Goal: Task Accomplishment & Management: Manage account settings

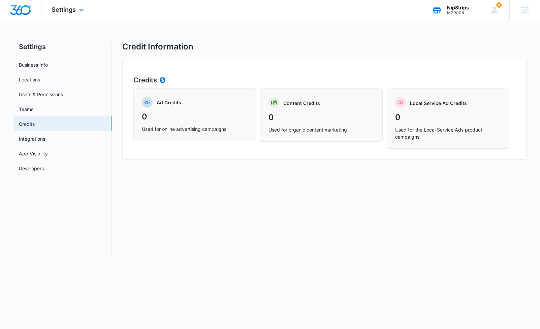
click at [453, 5] on div "NipStrips" at bounding box center [458, 7] width 22 height 5
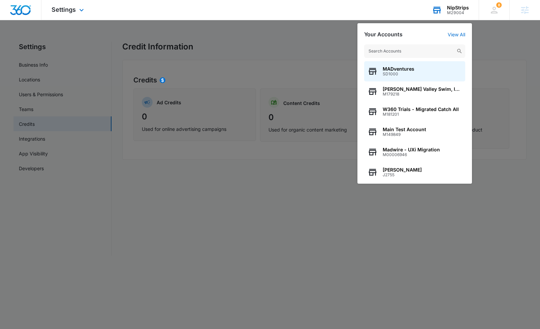
click at [430, 55] on input "text" at bounding box center [414, 50] width 101 height 13
type input "rios"
click at [406, 68] on span "Rios and Sons Landscaping" at bounding box center [422, 68] width 79 height 5
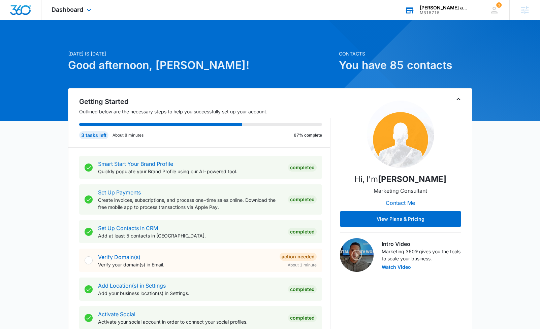
click at [84, 10] on div "Dashboard Apps Reputation Websites Forms CRM Email Social Shop Payments Content…" at bounding box center [72, 10] width 62 height 20
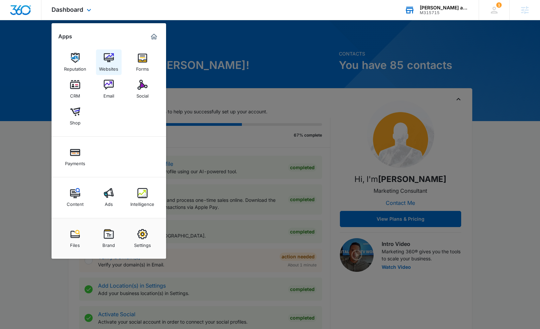
click at [109, 61] on img at bounding box center [109, 58] width 10 height 10
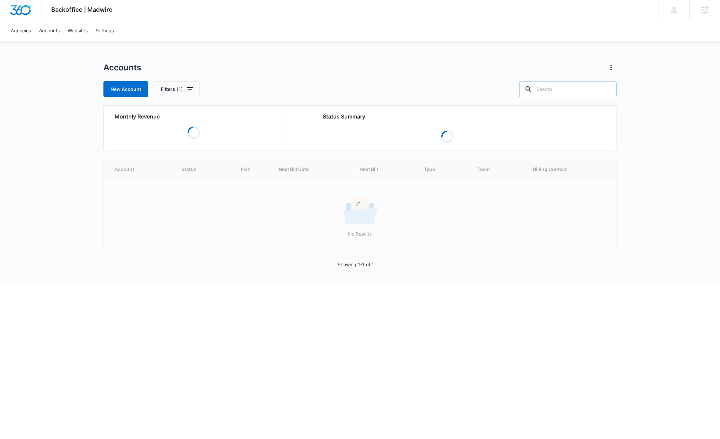
click at [583, 92] on input "text" at bounding box center [567, 89] width 97 height 16
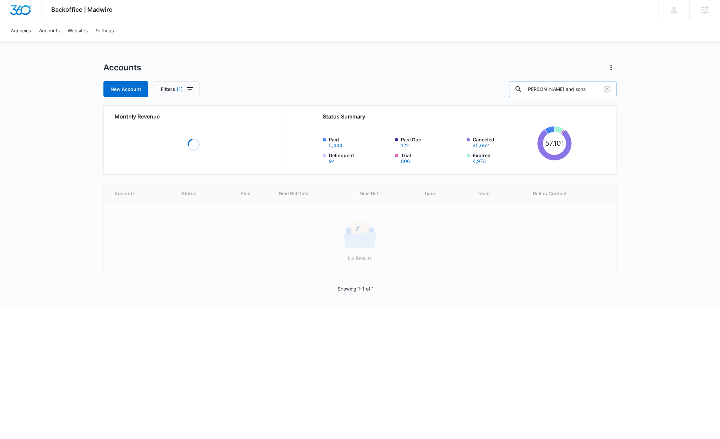
type input "rios and sons"
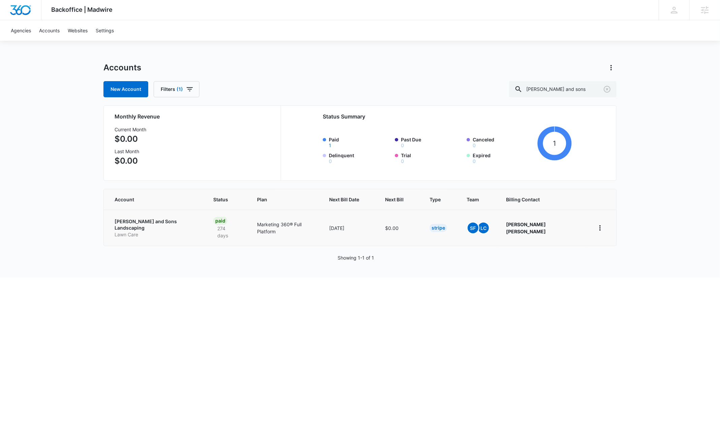
click at [145, 219] on p "Rios and Sons Landscaping" at bounding box center [156, 224] width 83 height 13
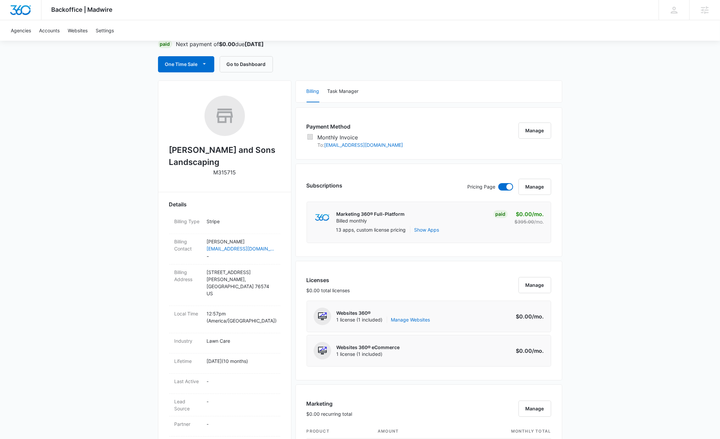
scroll to position [50, 0]
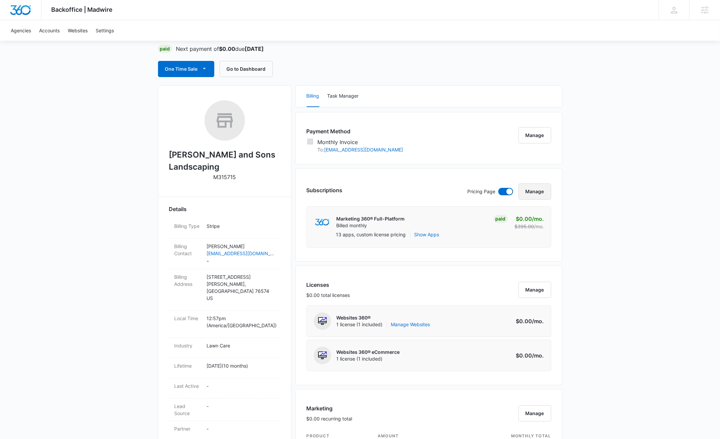
click at [527, 195] on button "Manage" at bounding box center [534, 192] width 33 height 16
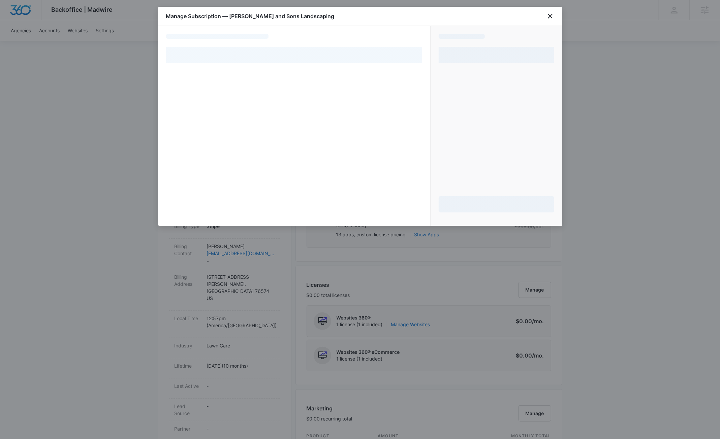
select select "MANUAL_INVOICE"
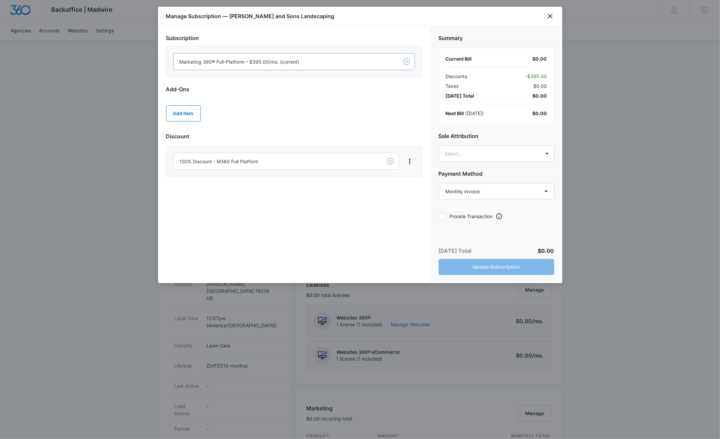
click at [329, 65] on div at bounding box center [285, 62] width 210 height 8
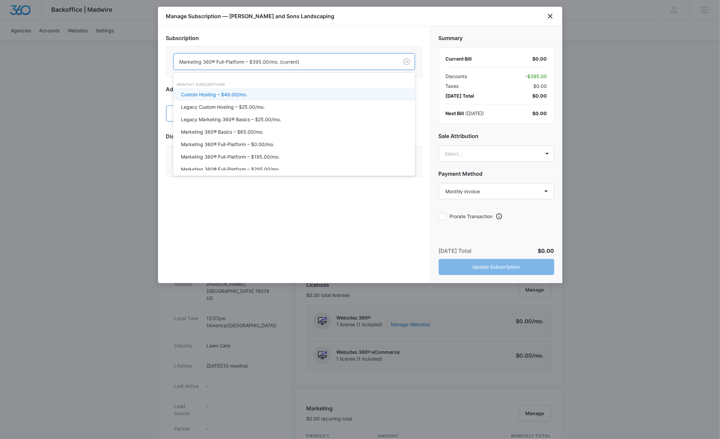
click at [160, 75] on div "Subscription Custom Hosting – $49.00/mo., 1 of 20. 20 results available. Use Up…" at bounding box center [294, 154] width 272 height 257
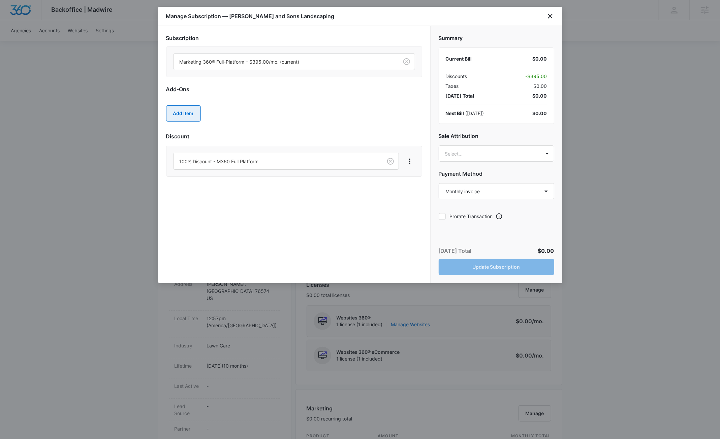
click at [187, 118] on button "Add Item" at bounding box center [183, 113] width 35 height 16
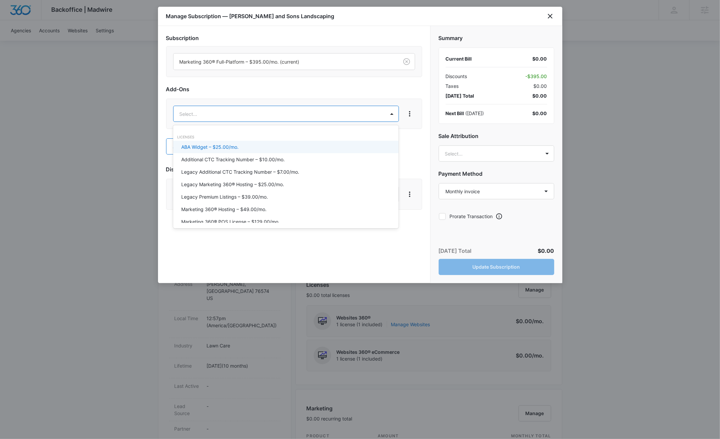
click at [230, 117] on body "Backoffice | Madwire Apps Settings SF Stuart Frazier stuart.frazier@madwire.com…" at bounding box center [360, 436] width 720 height 972
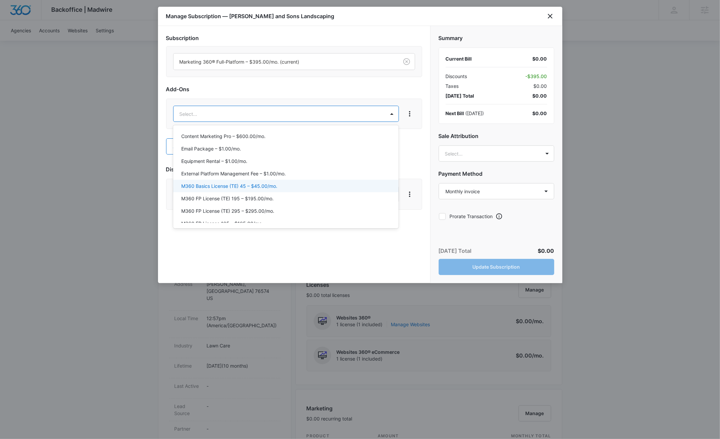
scroll to position [210, 0]
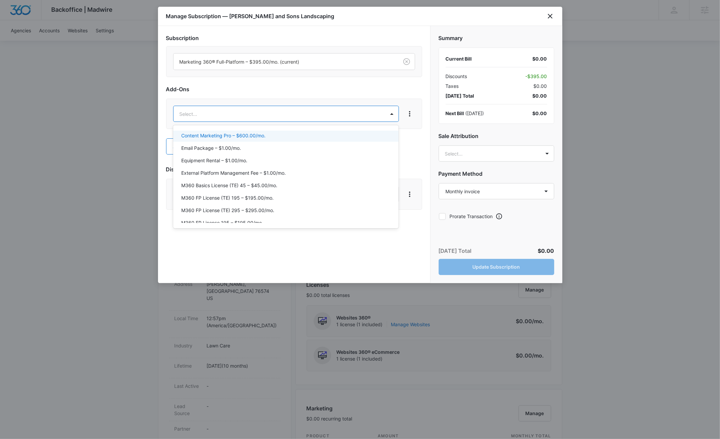
click at [237, 138] on p "Content Marketing Pro – $600.00/mo." at bounding box center [223, 135] width 84 height 7
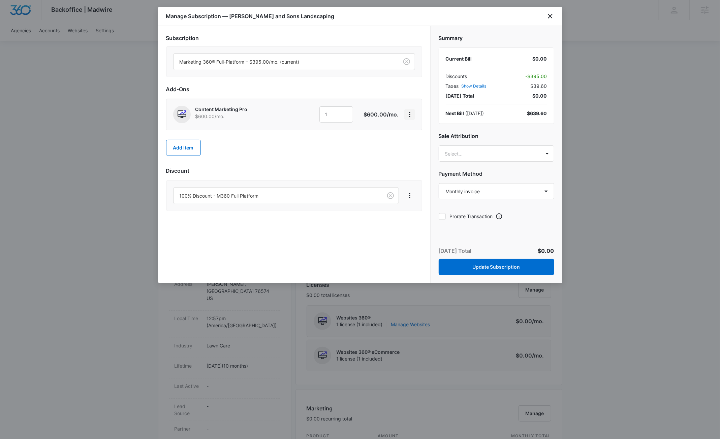
click at [411, 114] on icon "View More" at bounding box center [410, 114] width 8 height 8
click at [353, 143] on div "Add Item" at bounding box center [294, 148] width 256 height 30
click at [332, 116] on input "1" at bounding box center [336, 114] width 34 height 16
click at [271, 139] on div "Add Item" at bounding box center [294, 148] width 256 height 30
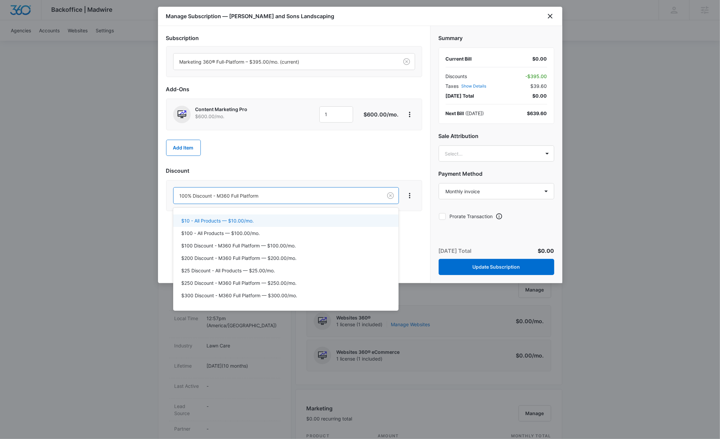
click at [357, 200] on body "Backoffice | Madwire Apps Settings SF Stuart Frazier stuart.frazier@madwire.com…" at bounding box center [360, 436] width 720 height 972
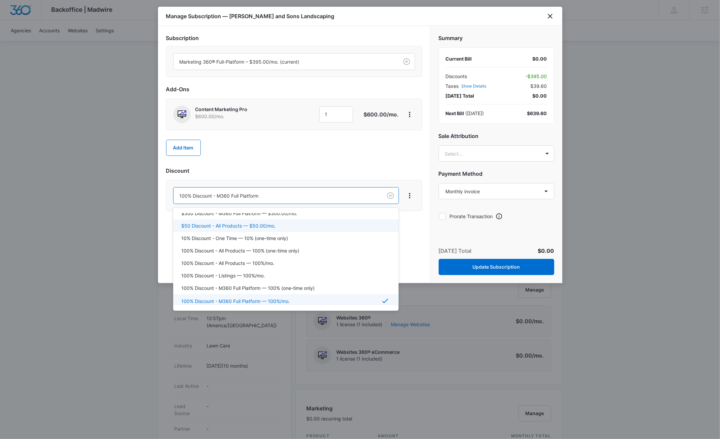
scroll to position [85, 0]
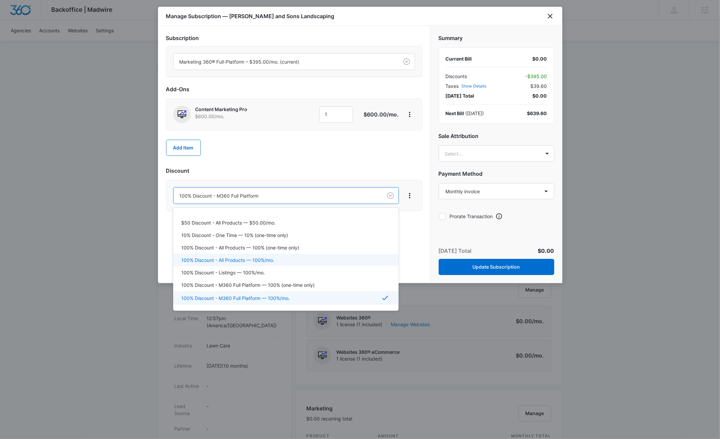
click at [318, 256] on div "100% Discount - All Products — 100%/mo." at bounding box center [285, 260] width 225 height 12
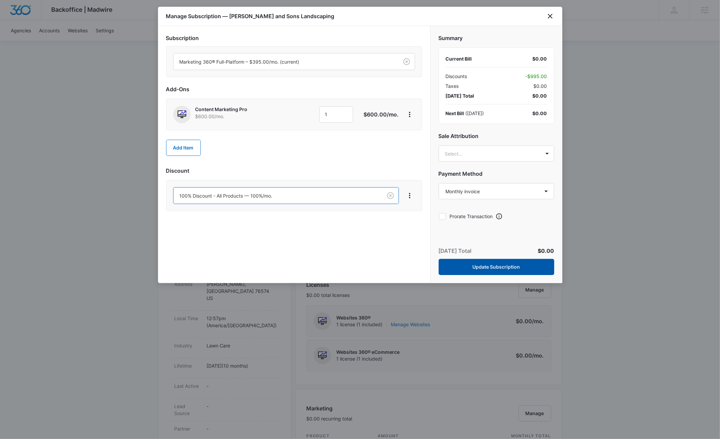
click at [505, 268] on button "Update Subscription" at bounding box center [497, 267] width 116 height 16
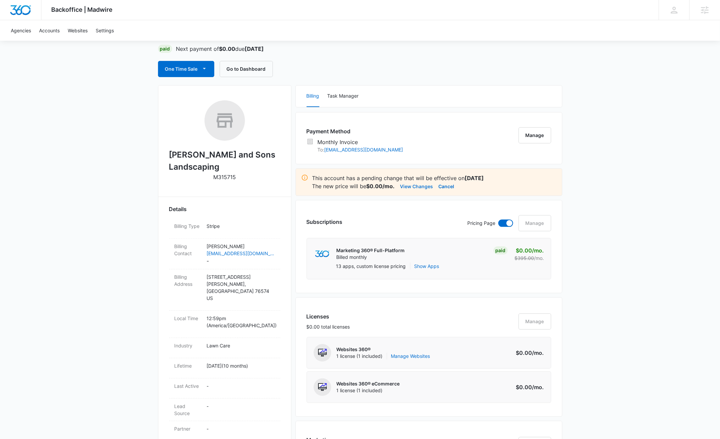
click at [421, 185] on button "View Changes" at bounding box center [416, 186] width 33 height 8
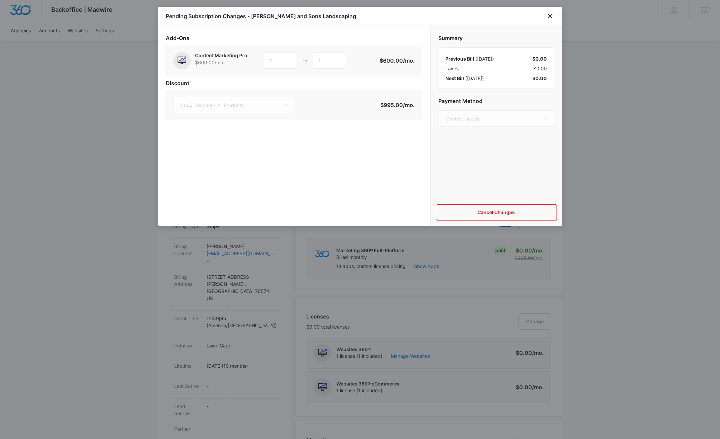
click at [488, 89] on div "Summary Previous Bill ( Oct 13 ) $0.00 Taxes $0.00 Next Bill ( Nov 13 ) $0.00 P…" at bounding box center [496, 112] width 132 height 173
click at [497, 213] on button "Cancel Changes" at bounding box center [496, 212] width 121 height 16
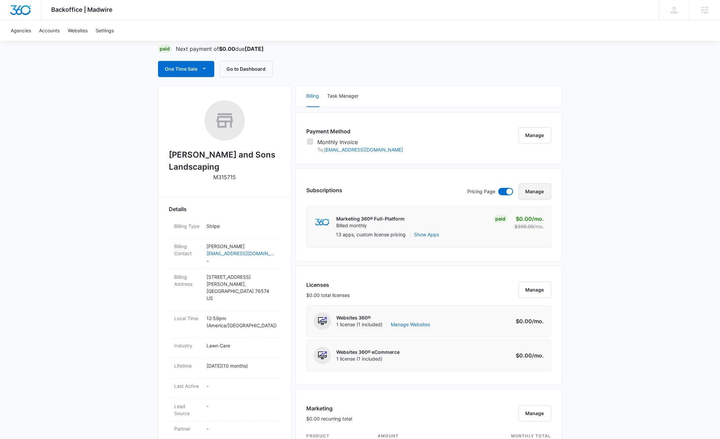
click at [537, 197] on button "Manage" at bounding box center [534, 192] width 33 height 16
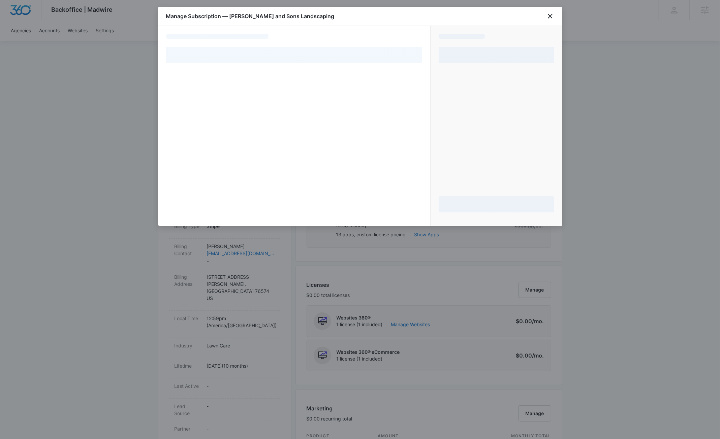
select select "MANUAL_INVOICE"
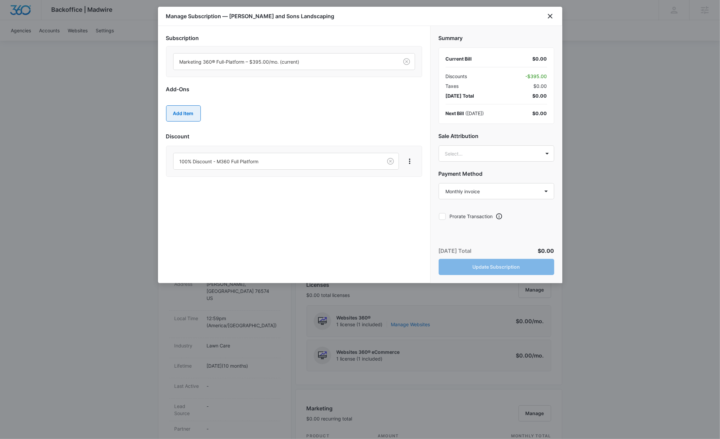
click at [181, 116] on button "Add Item" at bounding box center [183, 113] width 35 height 16
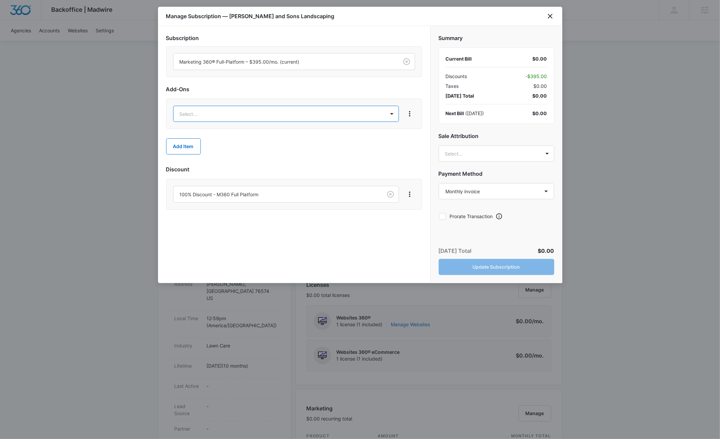
click at [253, 115] on body "Backoffice | Madwire Apps Settings SF Stuart Frazier stuart.frazier@madwire.com…" at bounding box center [360, 436] width 720 height 972
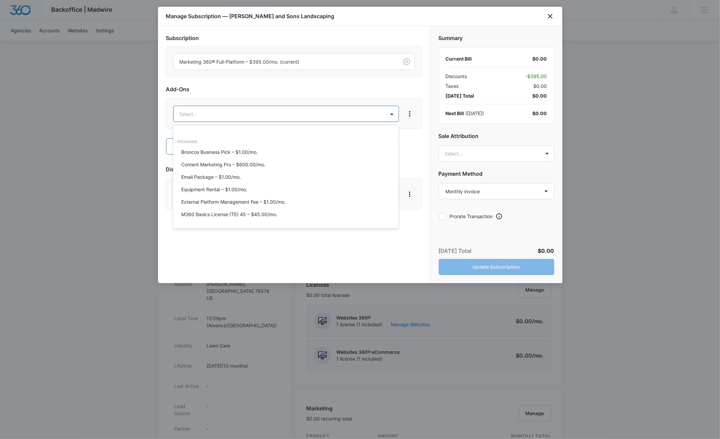
scroll to position [184, 0]
click at [241, 160] on p "Content Marketing Pro – $600.00/mo." at bounding box center [223, 161] width 84 height 7
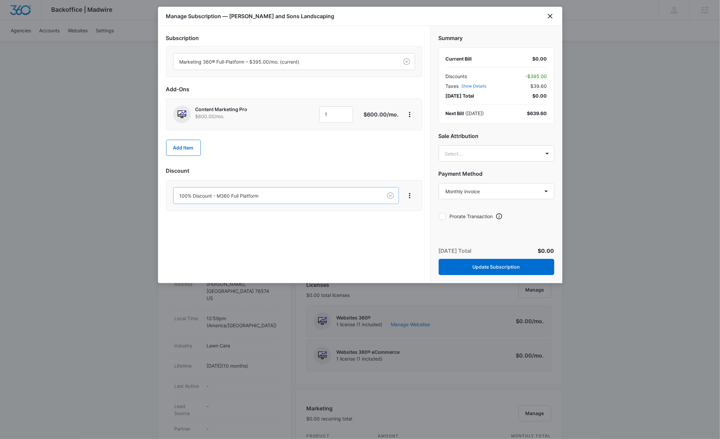
click at [247, 198] on body "Backoffice | Madwire Apps Settings SF Stuart Frazier stuart.frazier@madwire.com…" at bounding box center [360, 436] width 720 height 972
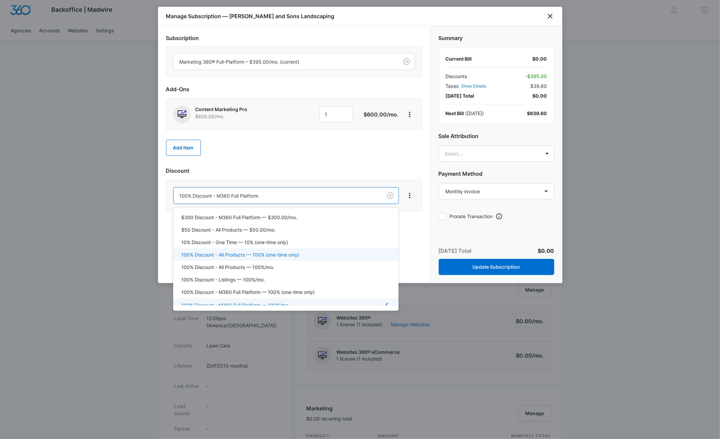
scroll to position [89, 0]
click at [248, 255] on p "100% Discount - All Products — 100%/mo." at bounding box center [227, 256] width 93 height 7
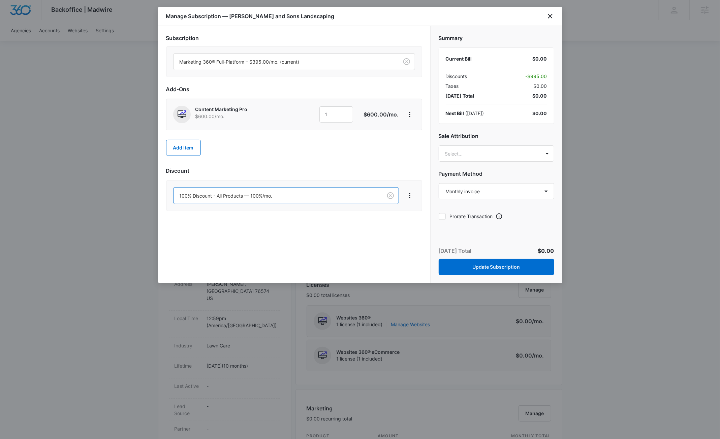
click at [442, 216] on icon at bounding box center [442, 217] width 6 height 6
click at [439, 216] on input "Prorate Transaction" at bounding box center [439, 216] width 0 height 0
checkbox input "true"
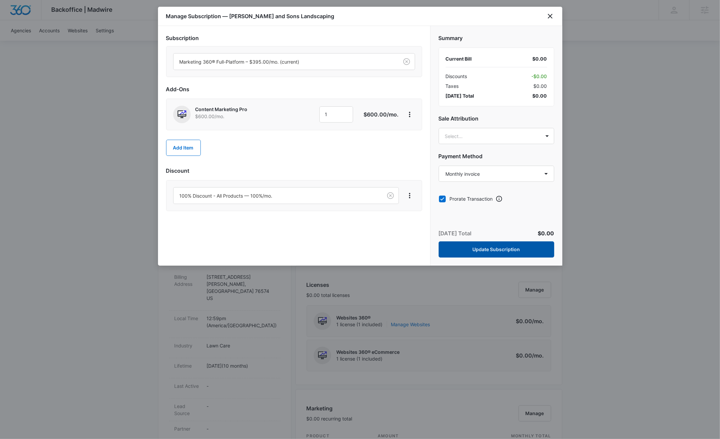
click at [477, 255] on button "Update Subscription" at bounding box center [497, 249] width 116 height 16
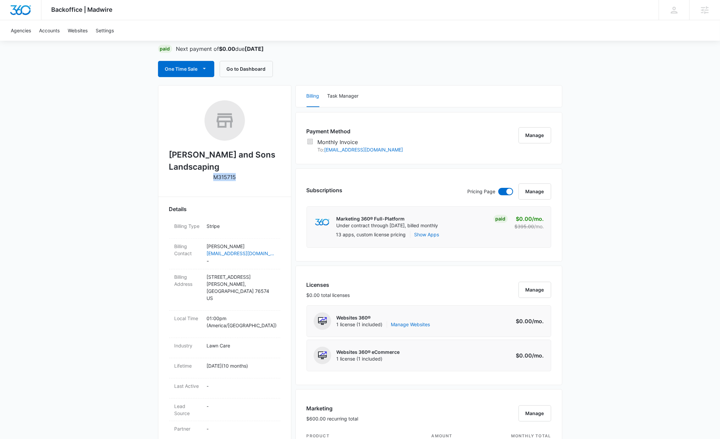
copy p "M315715"
